Goal: Task Accomplishment & Management: Complete application form

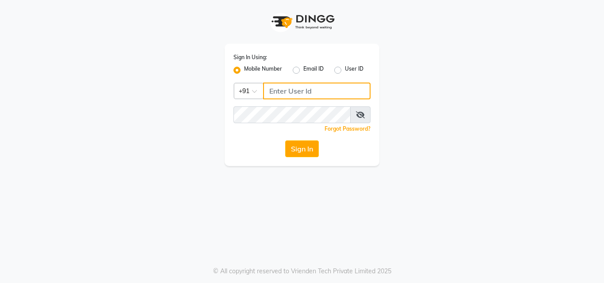
click at [311, 90] on input "Username" at bounding box center [316, 91] width 107 height 17
type input "9222631384"
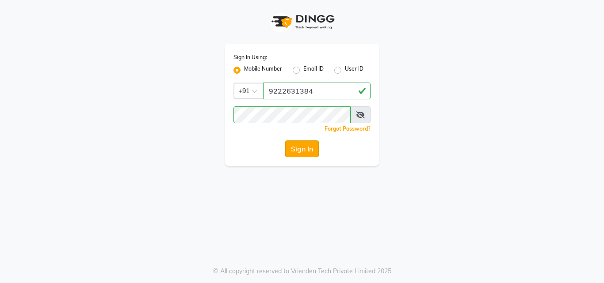
click at [302, 149] on button "Sign In" at bounding box center [302, 149] width 34 height 17
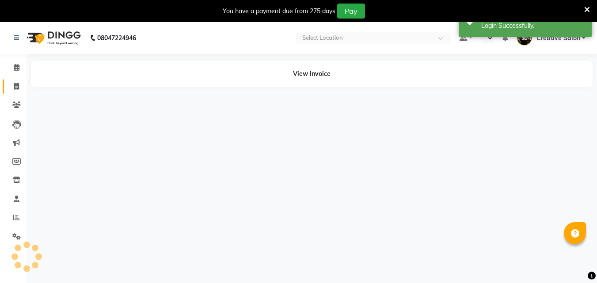
click at [12, 88] on span at bounding box center [16, 87] width 15 height 10
click at [18, 87] on icon at bounding box center [16, 86] width 5 height 7
select select "en"
select select "service"
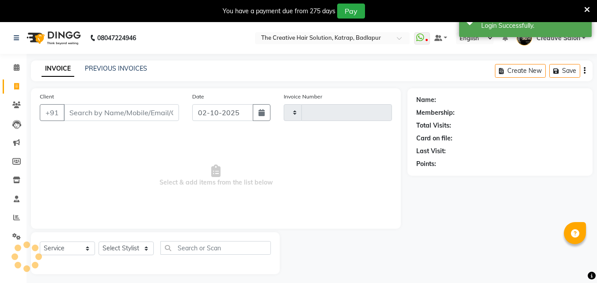
type input "1494"
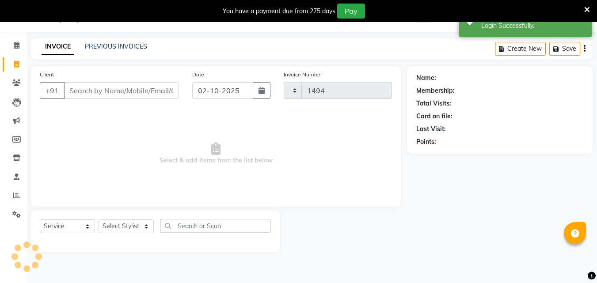
select select "527"
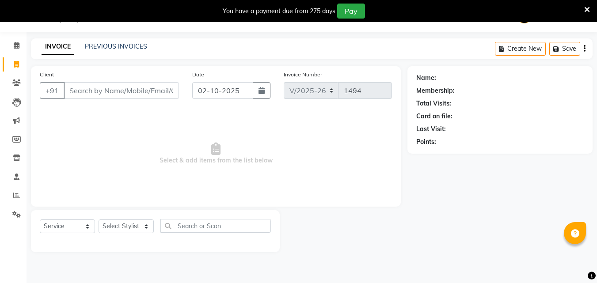
click at [152, 90] on input "Client" at bounding box center [121, 90] width 115 height 17
click at [263, 88] on icon "button" at bounding box center [262, 90] width 6 height 7
select select "10"
select select "2025"
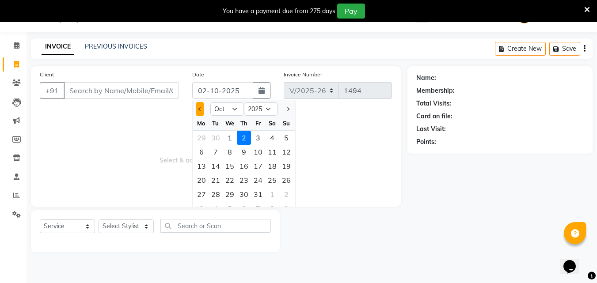
click at [199, 109] on span "Previous month" at bounding box center [200, 109] width 4 height 4
select select "9"
click at [215, 196] on div "30" at bounding box center [216, 194] width 14 height 14
type input "30-09-2025"
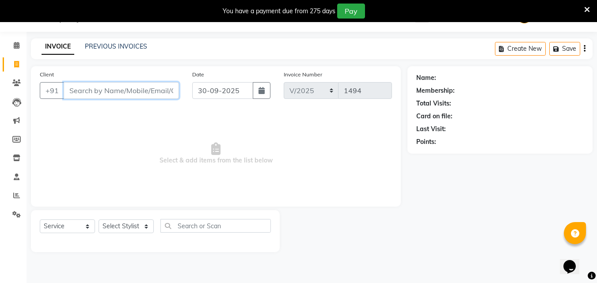
click at [98, 94] on input "Client" at bounding box center [121, 90] width 115 height 17
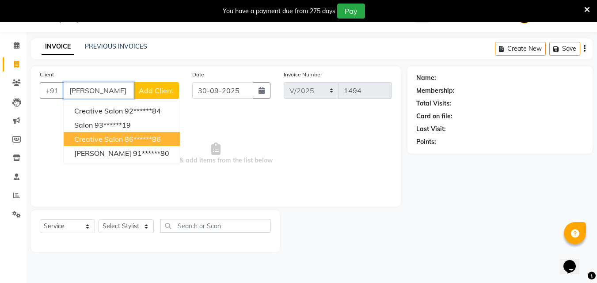
click at [125, 137] on ngb-highlight "86******86" at bounding box center [143, 139] width 36 height 9
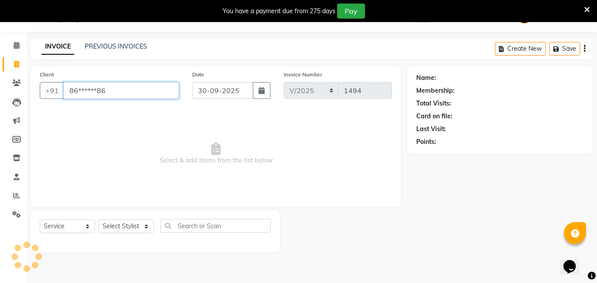
type input "86******86"
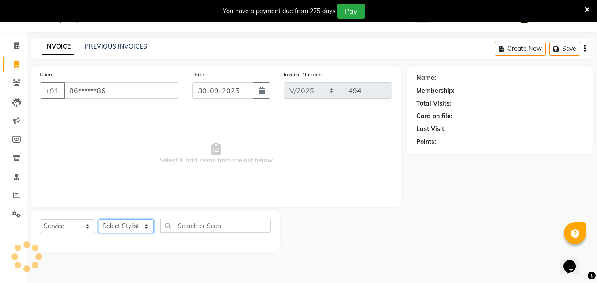
click at [135, 222] on select "Select Stylist Creative Salon [PERSON_NAME] wali neha mule [PERSON_NAME] the cr…" at bounding box center [126, 227] width 55 height 14
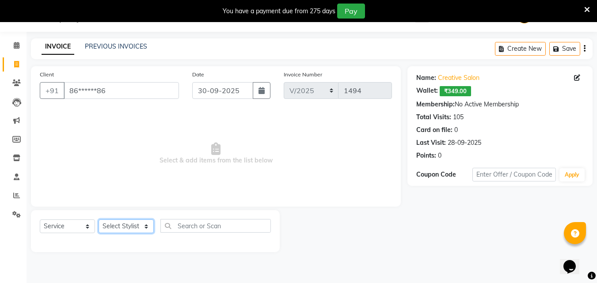
select select "43758"
click at [99, 220] on select "Select Stylist Creative Salon [PERSON_NAME] wali neha mule [PERSON_NAME] the cr…" at bounding box center [126, 227] width 55 height 14
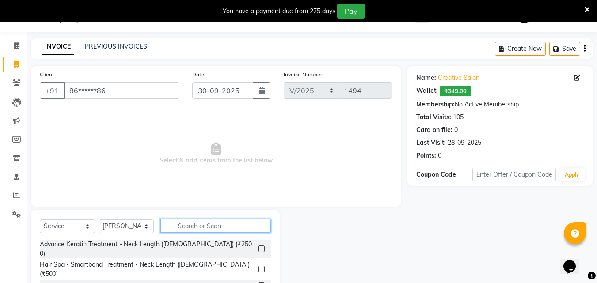
click at [215, 225] on input "text" at bounding box center [215, 226] width 111 height 14
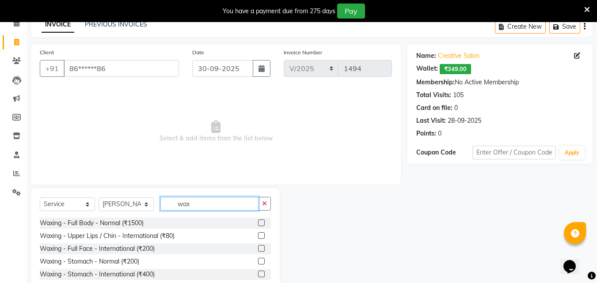
scroll to position [66, 0]
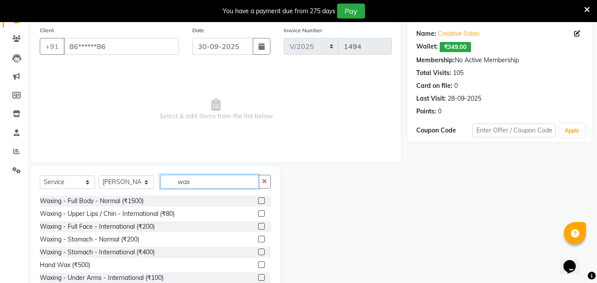
type input "wax"
click at [258, 251] on label at bounding box center [261, 252] width 7 height 7
click at [258, 251] on input "checkbox" at bounding box center [261, 253] width 6 height 6
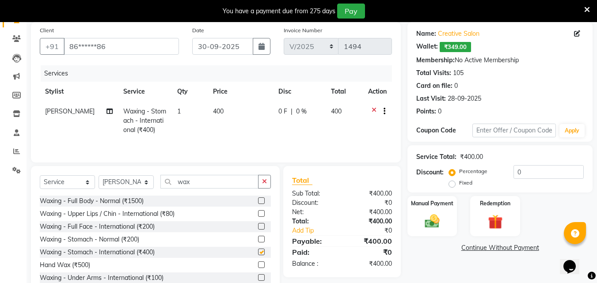
checkbox input "false"
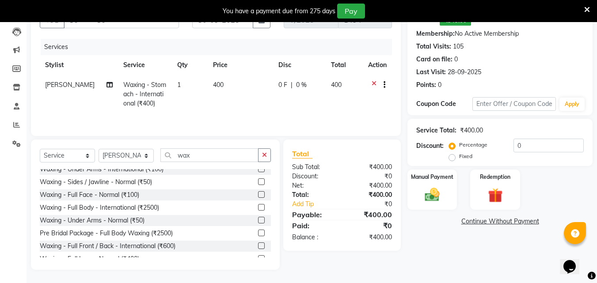
scroll to position [88, 0]
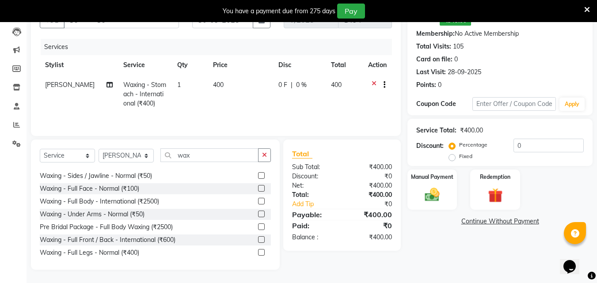
click at [258, 237] on label at bounding box center [261, 240] width 7 height 7
click at [258, 237] on input "checkbox" at bounding box center [261, 240] width 6 height 6
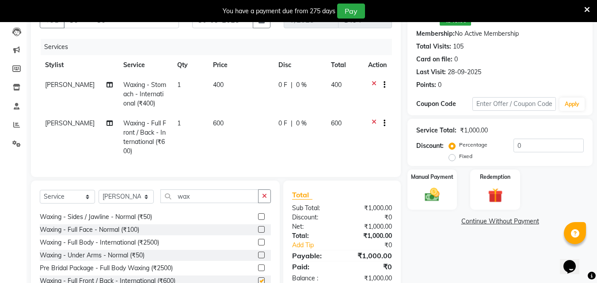
checkbox input "false"
click at [211, 77] on td "400" at bounding box center [240, 94] width 65 height 38
select select "43758"
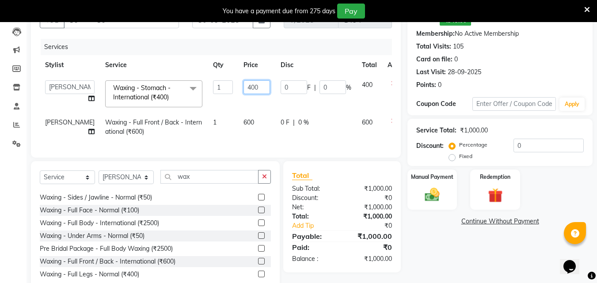
click at [244, 86] on input "400" at bounding box center [257, 87] width 27 height 14
type input "380"
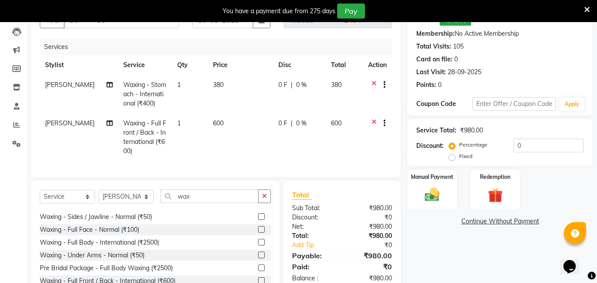
click at [344, 225] on div "Total Sub Total: ₹980.00 Discount: ₹0 Net: ₹980.00 Total: ₹980.00 Add Tip ₹0 Pa…" at bounding box center [342, 237] width 100 height 94
click at [437, 195] on img at bounding box center [432, 195] width 25 height 18
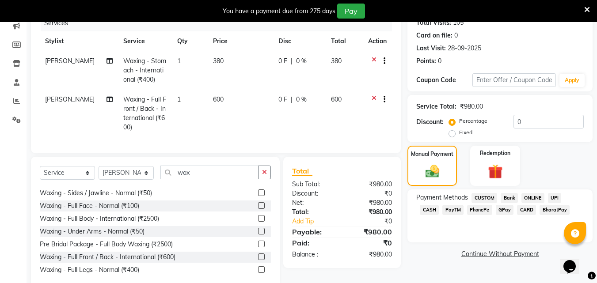
scroll to position [141, 0]
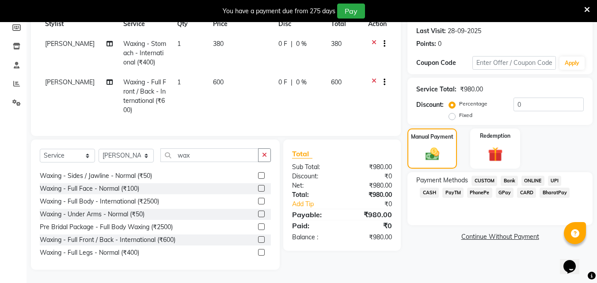
click at [496, 188] on span "GPay" at bounding box center [505, 193] width 18 height 10
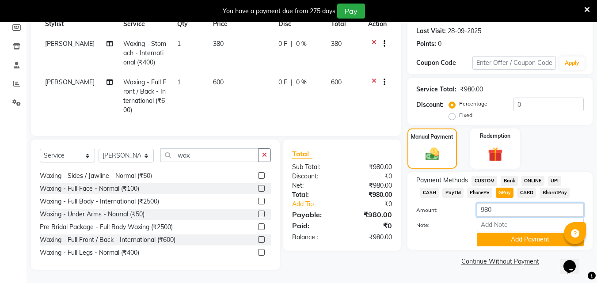
click at [484, 203] on input "980" at bounding box center [530, 210] width 107 height 14
click at [488, 203] on input "980" at bounding box center [530, 210] width 107 height 14
click at [439, 188] on span "CASH" at bounding box center [429, 193] width 19 height 10
click at [489, 205] on input "980" at bounding box center [530, 210] width 107 height 14
type input "350"
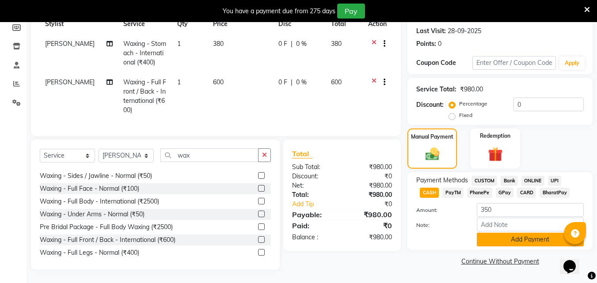
click at [549, 234] on button "Add Payment" at bounding box center [530, 240] width 107 height 14
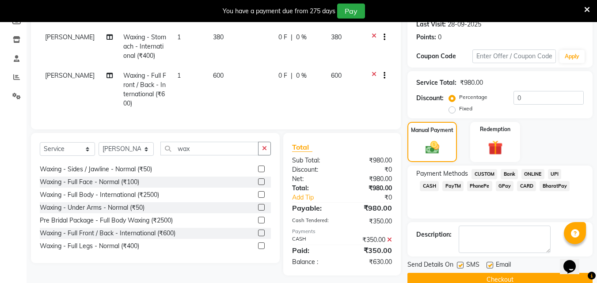
click at [496, 183] on span "GPay" at bounding box center [505, 186] width 18 height 10
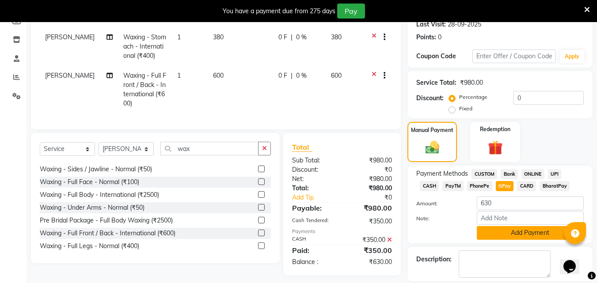
click at [509, 232] on button "Add Payment" at bounding box center [530, 233] width 107 height 14
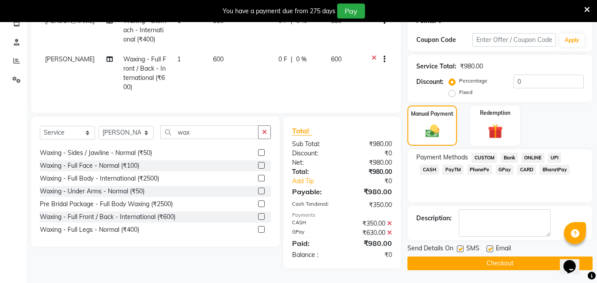
scroll to position [162, 0]
drag, startPoint x: 491, startPoint y: 244, endPoint x: 479, endPoint y: 244, distance: 11.5
click at [489, 245] on label at bounding box center [490, 248] width 7 height 7
click at [489, 246] on input "checkbox" at bounding box center [490, 249] width 6 height 6
checkbox input "false"
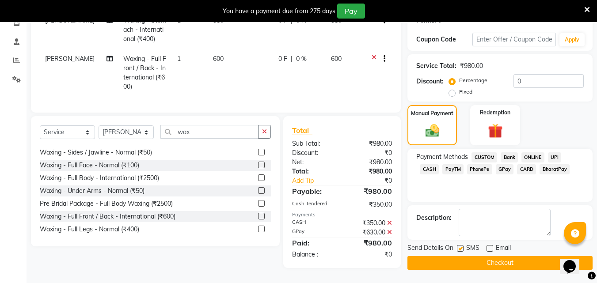
click at [462, 245] on label at bounding box center [460, 248] width 7 height 7
click at [462, 246] on input "checkbox" at bounding box center [460, 249] width 6 height 6
checkbox input "false"
click at [462, 257] on button "Checkout" at bounding box center [500, 263] width 185 height 14
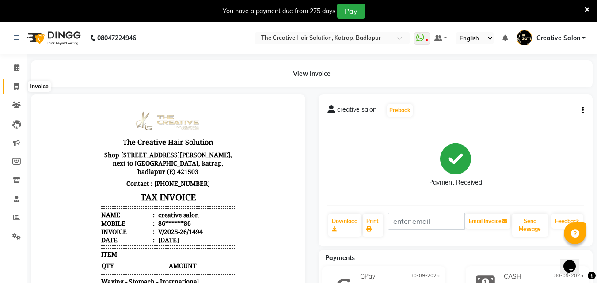
click at [14, 84] on icon at bounding box center [16, 86] width 5 height 7
select select "service"
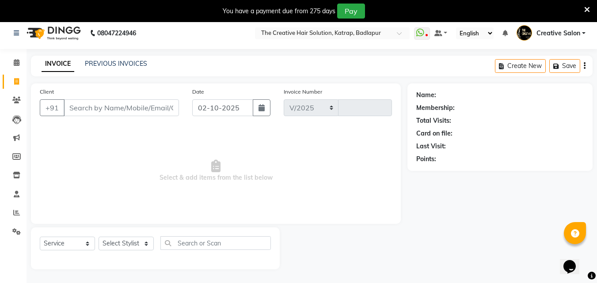
select select "527"
type input "1495"
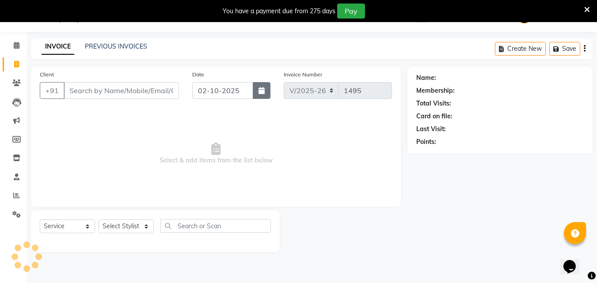
click at [259, 90] on icon "button" at bounding box center [262, 90] width 6 height 7
select select "10"
select select "2025"
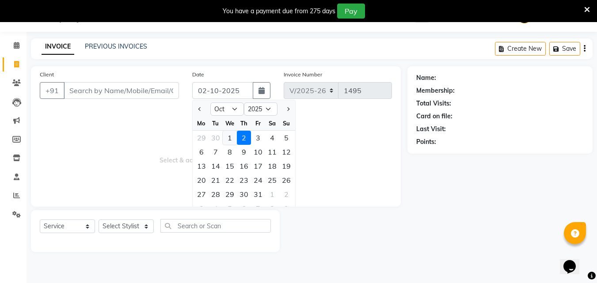
click at [225, 136] on div "1" at bounding box center [230, 138] width 14 height 14
type input "01-10-2025"
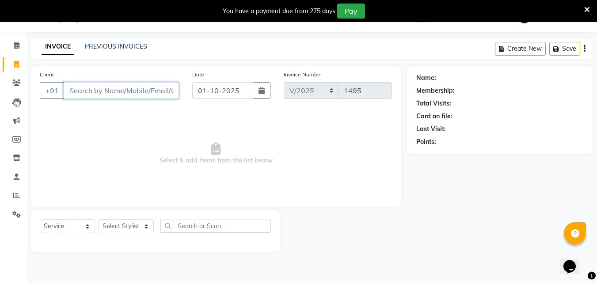
drag, startPoint x: 137, startPoint y: 99, endPoint x: 137, endPoint y: 92, distance: 6.2
click at [137, 96] on input "Client" at bounding box center [121, 90] width 115 height 17
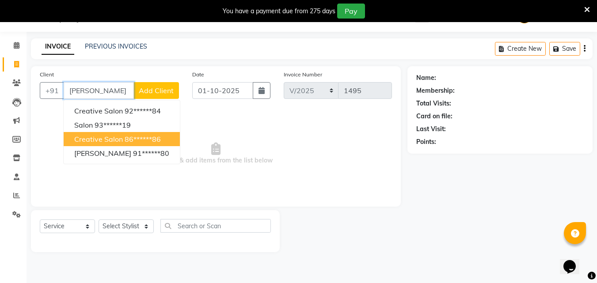
click at [133, 141] on ngb-highlight "86******86" at bounding box center [143, 139] width 36 height 9
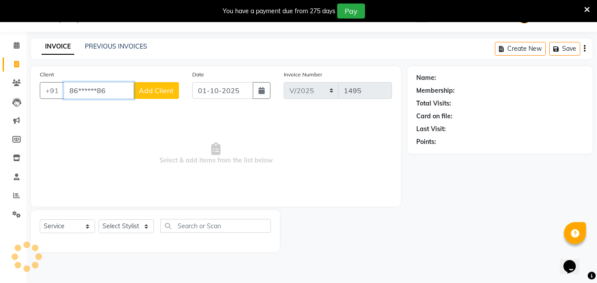
type input "86******86"
click at [137, 223] on select "Select Stylist Creative Salon [PERSON_NAME] wali neha mule [PERSON_NAME] the cr…" at bounding box center [126, 227] width 55 height 14
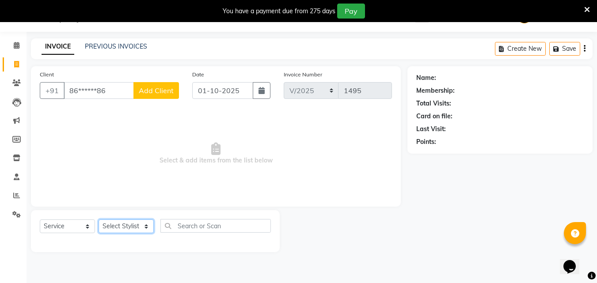
drag, startPoint x: 130, startPoint y: 224, endPoint x: 121, endPoint y: 198, distance: 26.9
drag, startPoint x: 121, startPoint y: 198, endPoint x: 125, endPoint y: 237, distance: 38.2
click at [126, 237] on div "Select Service Product Membership Package Voucher Prepaid Gift Card Select Styl…" at bounding box center [155, 229] width 231 height 21
click at [123, 229] on select "Select Stylist Creative Salon [PERSON_NAME] wali neha mule [PERSON_NAME] the cr…" at bounding box center [126, 227] width 55 height 14
select select "10933"
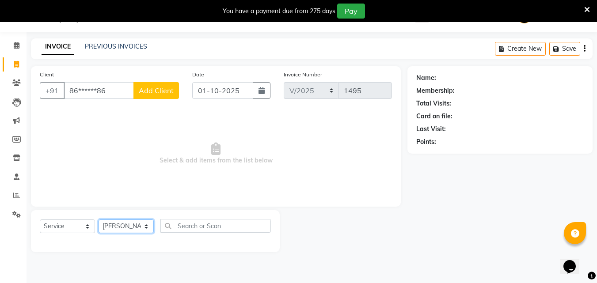
click at [99, 220] on select "Select Stylist Creative Salon [PERSON_NAME] wali neha mule [PERSON_NAME] the cr…" at bounding box center [126, 227] width 55 height 14
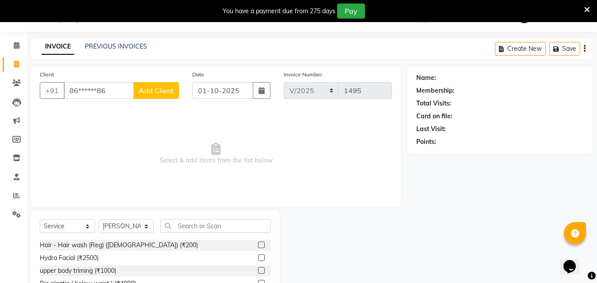
click at [209, 233] on div "Select Service Product Membership Package Voucher Prepaid Gift Card Select Styl…" at bounding box center [155, 229] width 231 height 21
click at [207, 219] on input "text" at bounding box center [215, 226] width 111 height 14
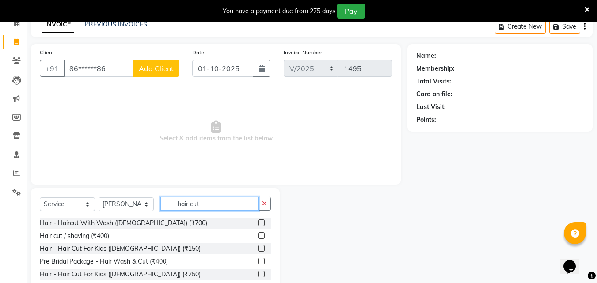
scroll to position [81, 0]
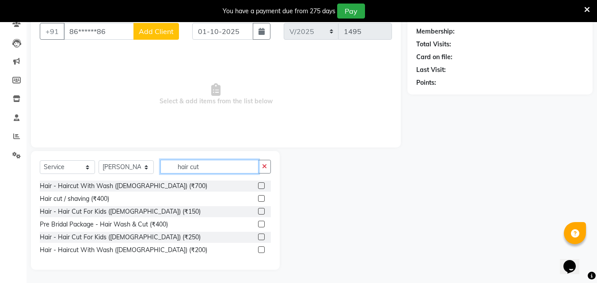
type input "hair cut"
click at [260, 199] on label at bounding box center [261, 198] width 7 height 7
click at [260, 199] on input "checkbox" at bounding box center [261, 199] width 6 height 6
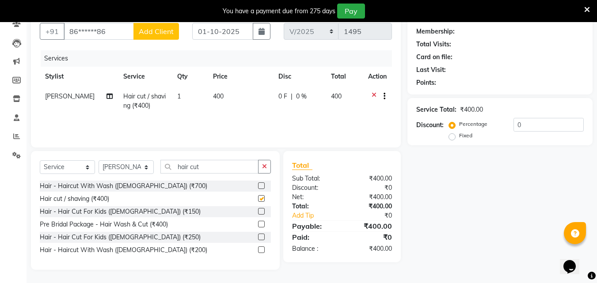
click at [260, 199] on label at bounding box center [261, 198] width 7 height 7
click at [260, 199] on input "checkbox" at bounding box center [261, 199] width 6 height 6
checkbox input "false"
click at [219, 88] on td "400" at bounding box center [240, 101] width 65 height 29
select select "10933"
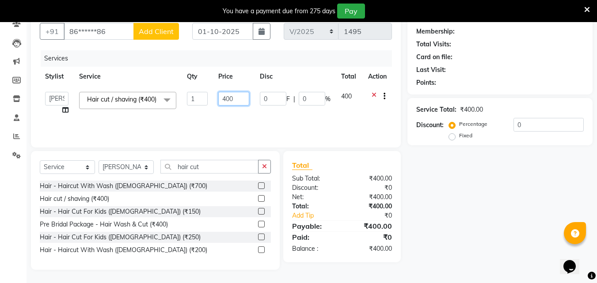
click at [231, 96] on input "400" at bounding box center [233, 99] width 31 height 14
type input "350"
click at [355, 216] on div "₹0" at bounding box center [375, 215] width 47 height 9
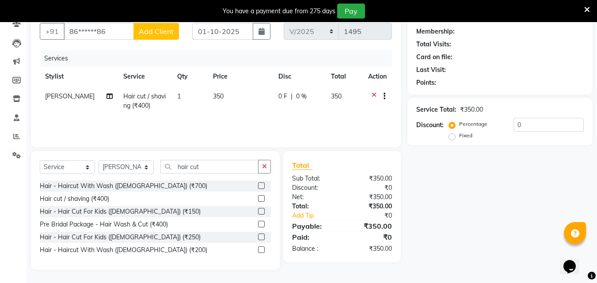
click at [265, 197] on label at bounding box center [261, 198] width 7 height 7
click at [264, 197] on input "checkbox" at bounding box center [261, 199] width 6 height 6
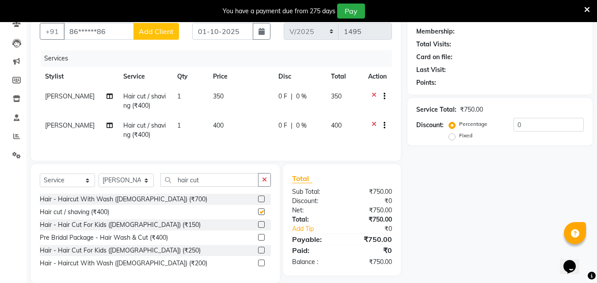
checkbox input "false"
click at [259, 202] on label at bounding box center [261, 199] width 7 height 7
click at [259, 202] on input "checkbox" at bounding box center [261, 200] width 6 height 6
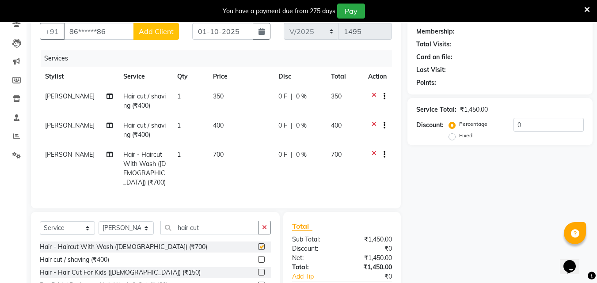
checkbox input "false"
click at [208, 149] on td "700" at bounding box center [240, 169] width 65 height 48
select select "10933"
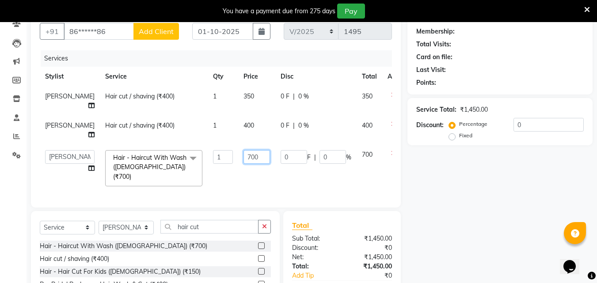
click at [244, 156] on input "700" at bounding box center [257, 157] width 27 height 14
type input "760"
click at [244, 135] on td "400" at bounding box center [256, 130] width 37 height 29
select select "10933"
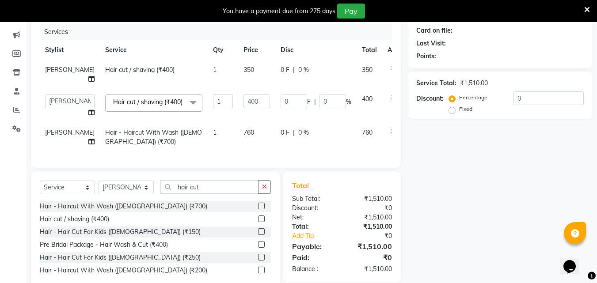
scroll to position [139, 0]
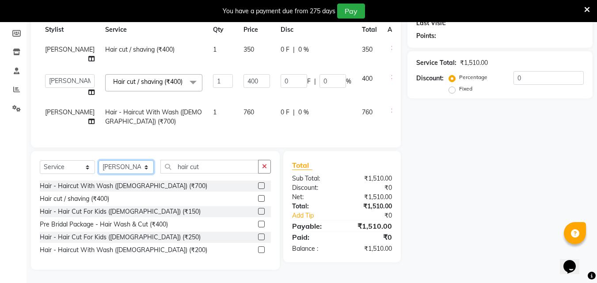
click at [138, 167] on select "Select Stylist Creative Salon [PERSON_NAME] wali neha mule [PERSON_NAME] the cr…" at bounding box center [126, 167] width 55 height 14
select select "86826"
click at [99, 160] on select "Select Stylist Creative Salon [PERSON_NAME] wali neha mule [PERSON_NAME] the cr…" at bounding box center [126, 167] width 55 height 14
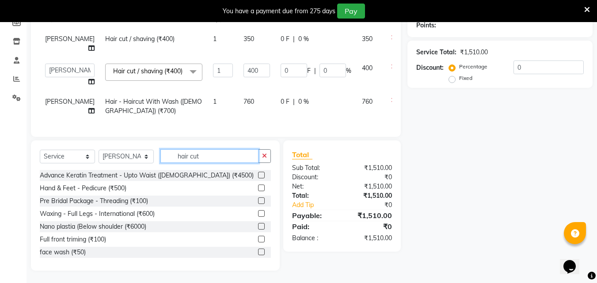
click at [208, 163] on input "hair cut" at bounding box center [209, 156] width 98 height 14
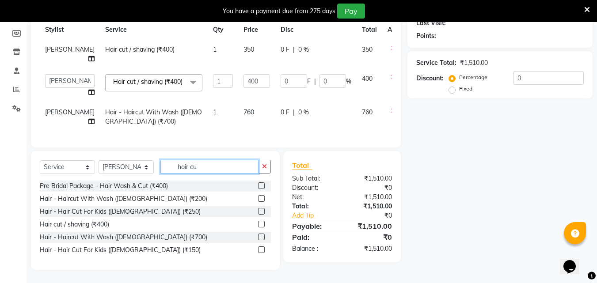
type input "hair cut"
click at [260, 236] on label at bounding box center [261, 237] width 7 height 7
click at [260, 236] on input "checkbox" at bounding box center [261, 238] width 6 height 6
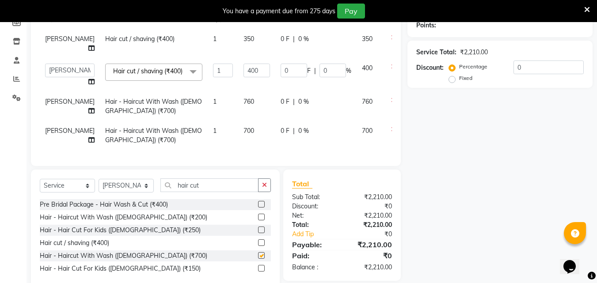
checkbox input "false"
click at [238, 141] on td "700" at bounding box center [256, 135] width 37 height 29
select select "86826"
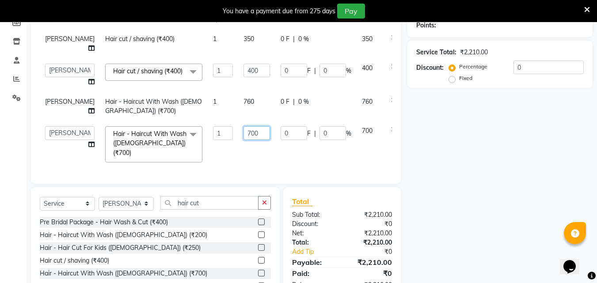
click at [244, 137] on input "700" at bounding box center [257, 133] width 27 height 14
type input "550"
click at [340, 247] on div "Total Sub Total: ₹2,210.00 Discount: ₹0 Net: ₹2,210.00 Total: ₹2,210.00 Add Tip…" at bounding box center [342, 243] width 100 height 94
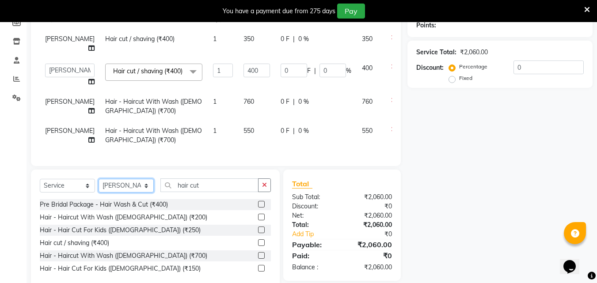
click at [123, 193] on select "Select Stylist Creative Salon [PERSON_NAME] wali neha mule [PERSON_NAME] the cr…" at bounding box center [126, 186] width 55 height 14
select select "92282"
click at [99, 190] on select "Select Stylist Creative Salon [PERSON_NAME] wali neha mule [PERSON_NAME] the cr…" at bounding box center [126, 186] width 55 height 14
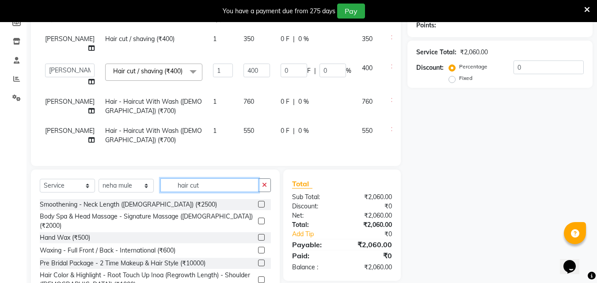
click at [214, 192] on input "hair cut" at bounding box center [209, 186] width 98 height 14
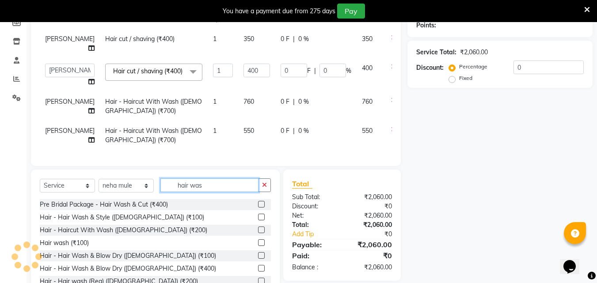
type input "hair was"
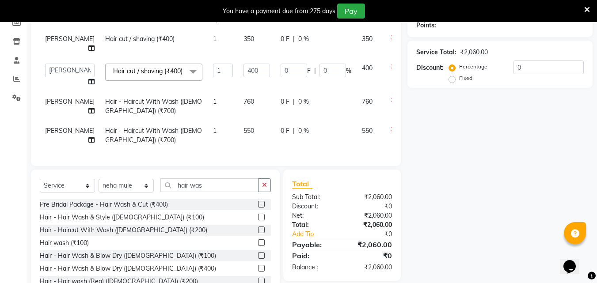
click at [258, 208] on label at bounding box center [261, 204] width 7 height 7
click at [258, 208] on input "checkbox" at bounding box center [261, 205] width 6 height 6
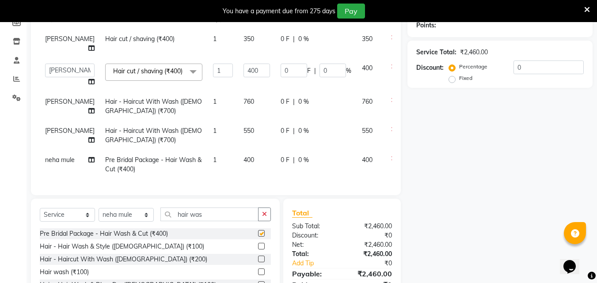
checkbox input "false"
click at [238, 163] on td "400" at bounding box center [256, 164] width 37 height 29
select select "92282"
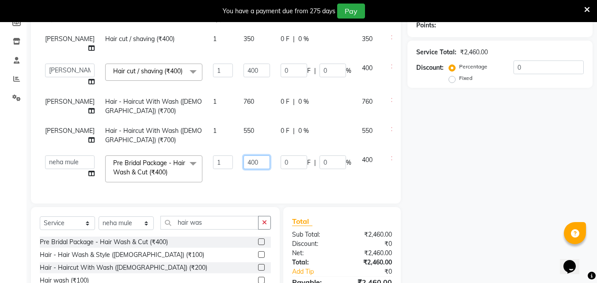
click at [244, 162] on input "400" at bounding box center [257, 163] width 27 height 14
type input "440"
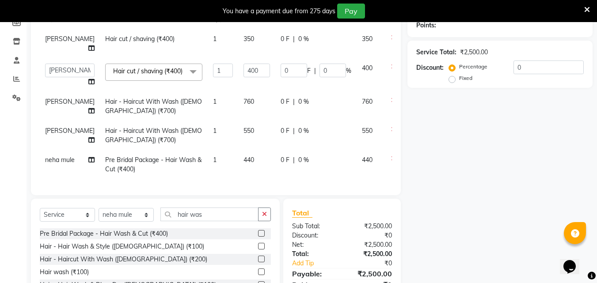
click at [352, 257] on div "Total Sub Total: ₹2,500.00 Discount: ₹0 Net: ₹2,500.00 Total: ₹2,500.00 Add Tip…" at bounding box center [342, 255] width 100 height 94
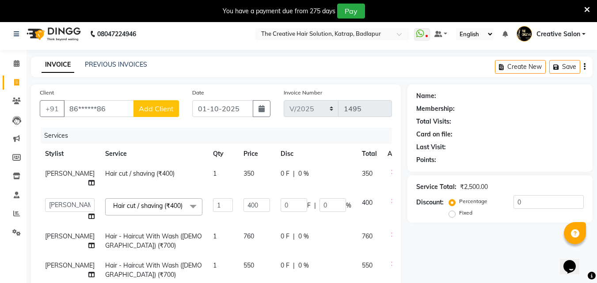
scroll to position [0, 0]
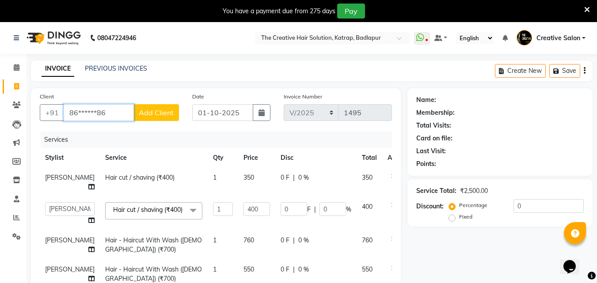
click at [127, 113] on input "86******86" at bounding box center [99, 112] width 70 height 17
type input "8"
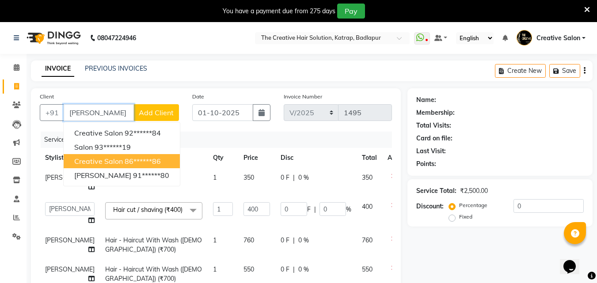
click at [122, 164] on button "creative salon 86******86" at bounding box center [122, 161] width 116 height 14
type input "86******86"
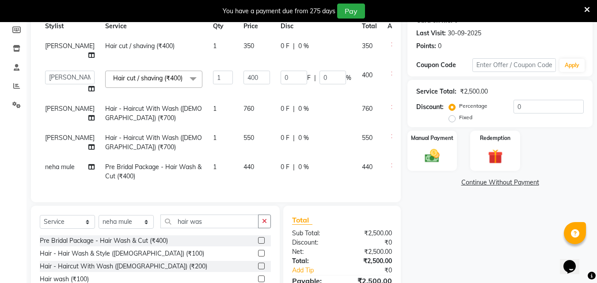
scroll to position [133, 0]
click at [435, 144] on div "Manual Payment" at bounding box center [433, 150] width 52 height 42
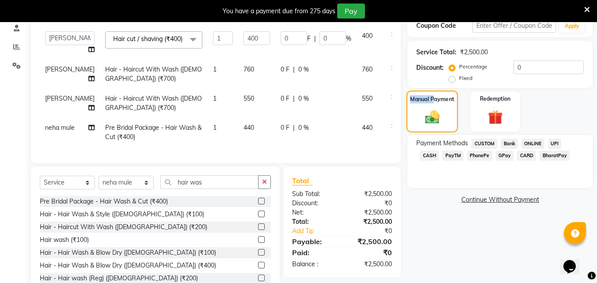
scroll to position [209, 0]
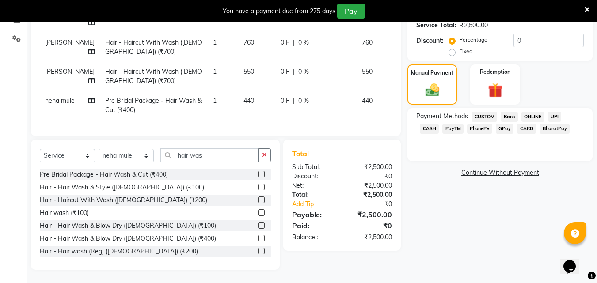
click at [496, 124] on span "GPay" at bounding box center [505, 129] width 18 height 10
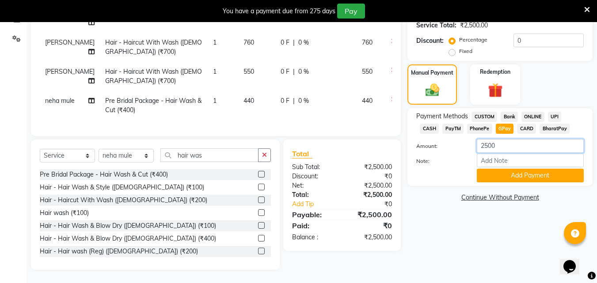
click at [486, 139] on input "2500" at bounding box center [530, 146] width 107 height 14
click at [485, 139] on input "500" at bounding box center [530, 146] width 107 height 14
type input "900"
click at [483, 169] on button "Add Payment" at bounding box center [530, 176] width 107 height 14
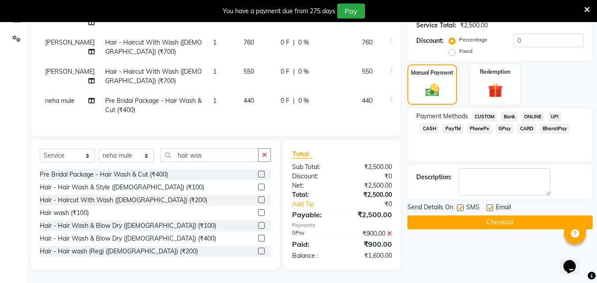
click at [488, 205] on label at bounding box center [490, 208] width 7 height 7
click at [488, 206] on input "checkbox" at bounding box center [490, 209] width 6 height 6
checkbox input "false"
click at [439, 124] on span "CASH" at bounding box center [429, 129] width 19 height 10
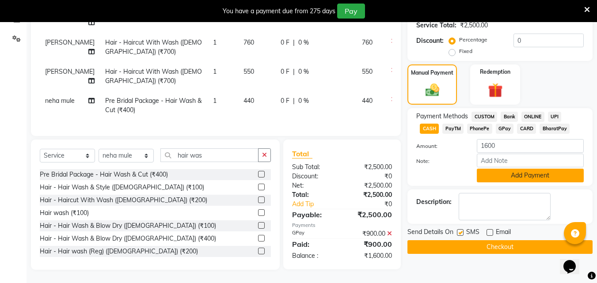
click at [512, 169] on button "Add Payment" at bounding box center [530, 176] width 107 height 14
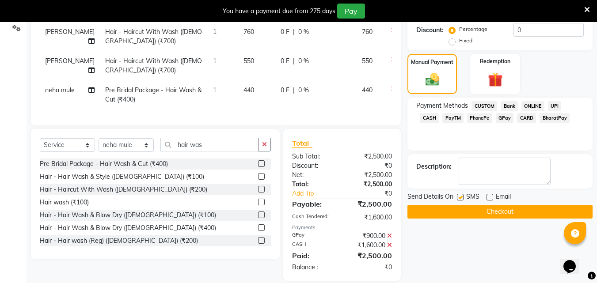
scroll to position [230, 0]
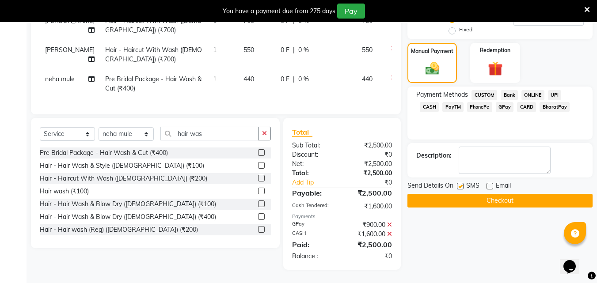
click at [458, 194] on button "Checkout" at bounding box center [500, 201] width 185 height 14
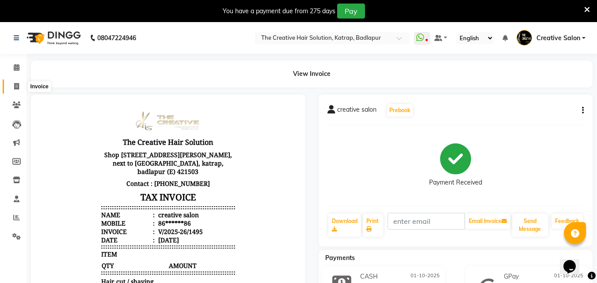
click at [15, 86] on icon at bounding box center [16, 86] width 5 height 7
select select "service"
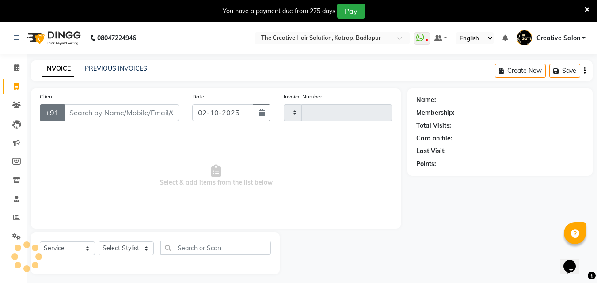
scroll to position [22, 0]
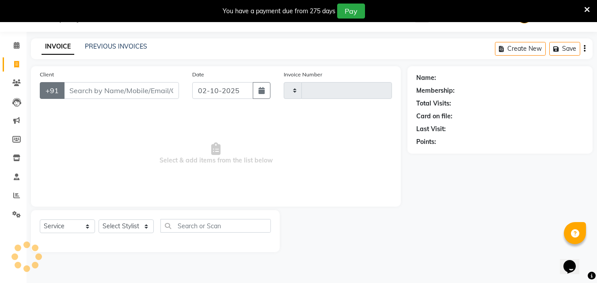
type input "1496"
select select "527"
click at [103, 88] on input "Client" at bounding box center [121, 90] width 115 height 17
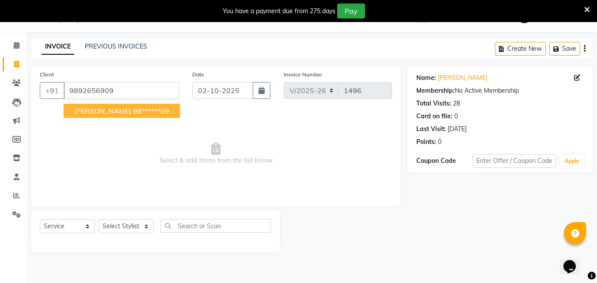
click at [133, 113] on ngb-highlight "98******09" at bounding box center [151, 111] width 36 height 9
type input "98******09"
